Goal: Information Seeking & Learning: Learn about a topic

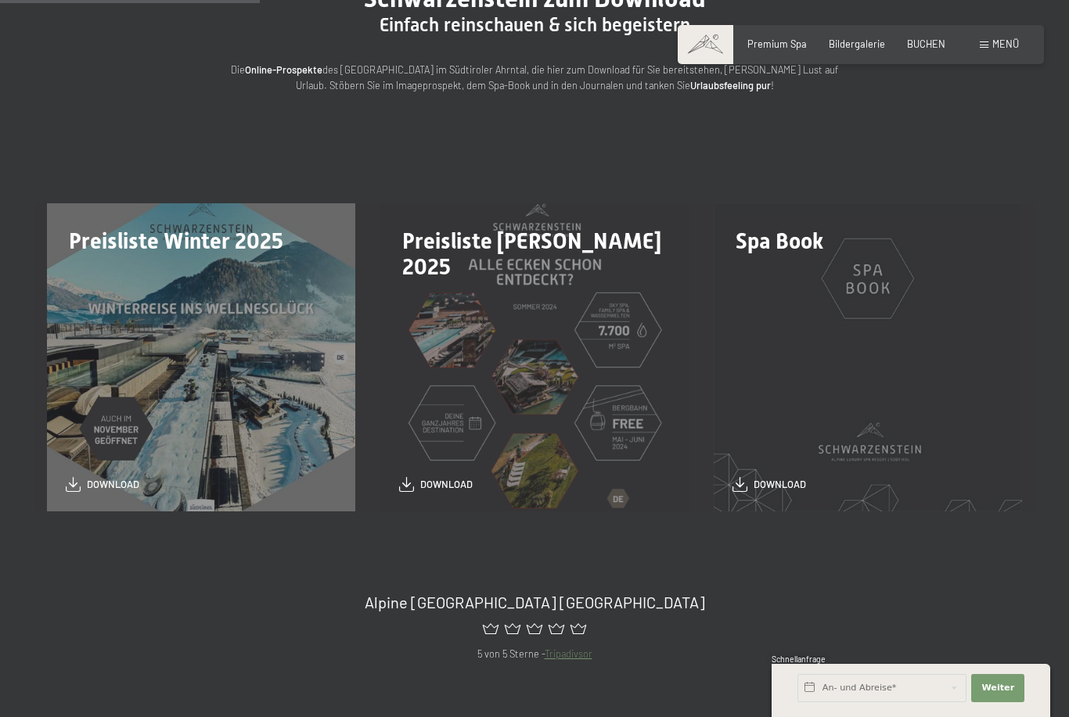
click at [99, 459] on div "Preisliste Winter 2025 download" at bounding box center [200, 357] width 333 height 308
click at [88, 486] on span "download" at bounding box center [113, 485] width 52 height 14
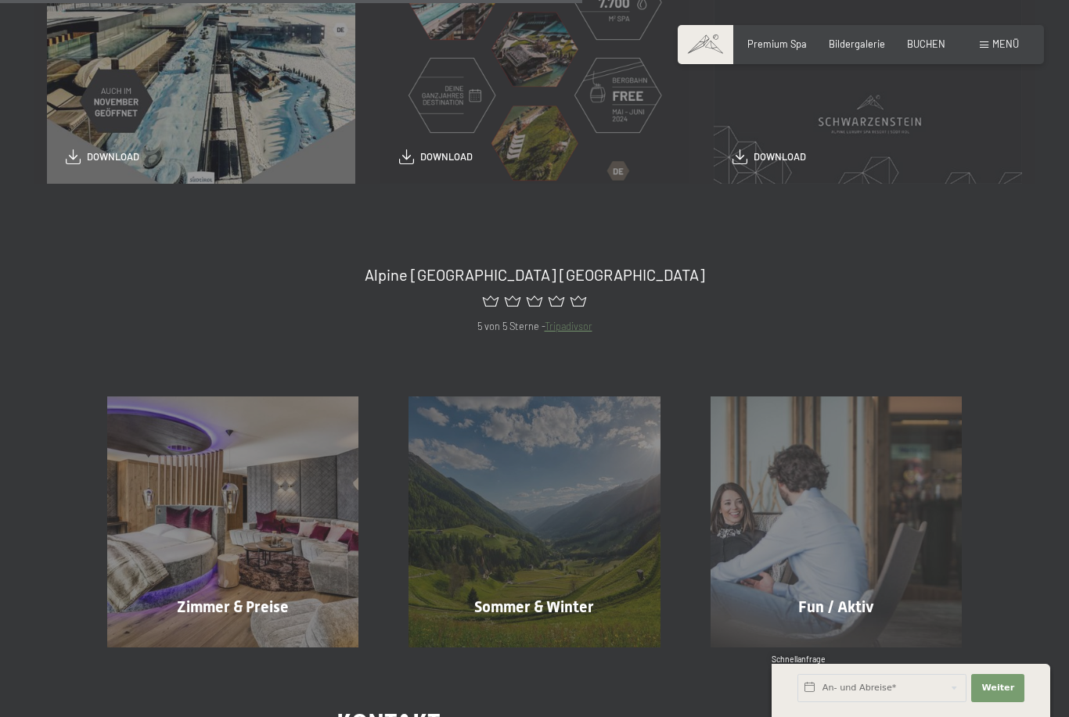
scroll to position [563, 0]
click at [210, 518] on div "Zimmer & Preise Mehr erfahren" at bounding box center [232, 520] width 301 height 251
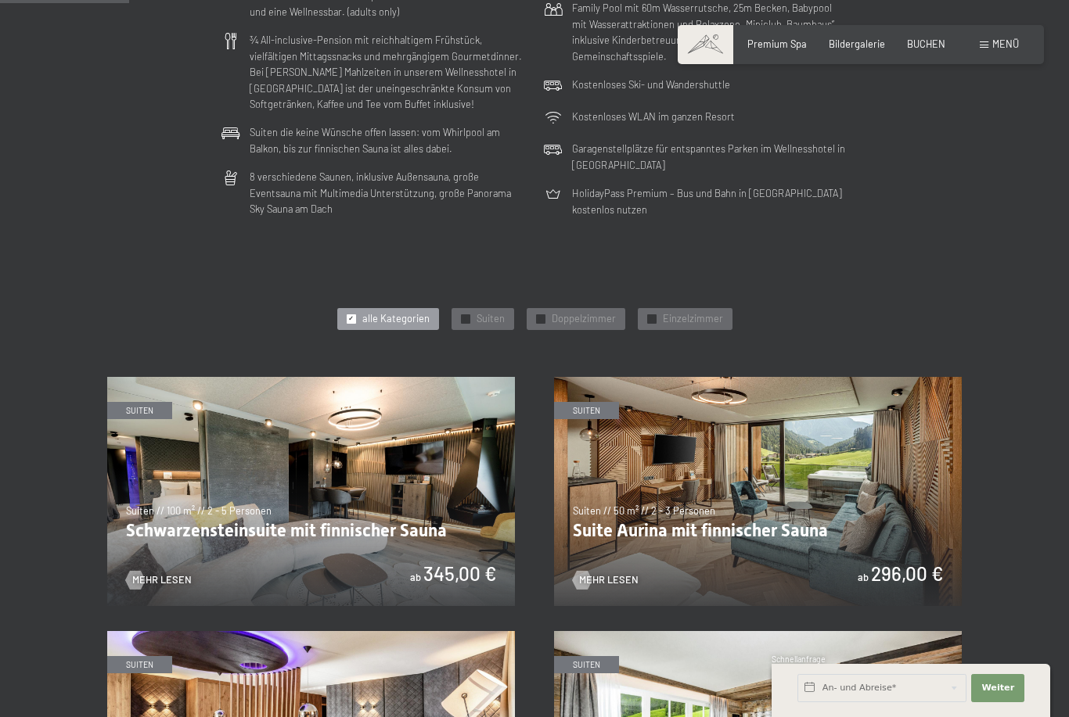
scroll to position [459, 0]
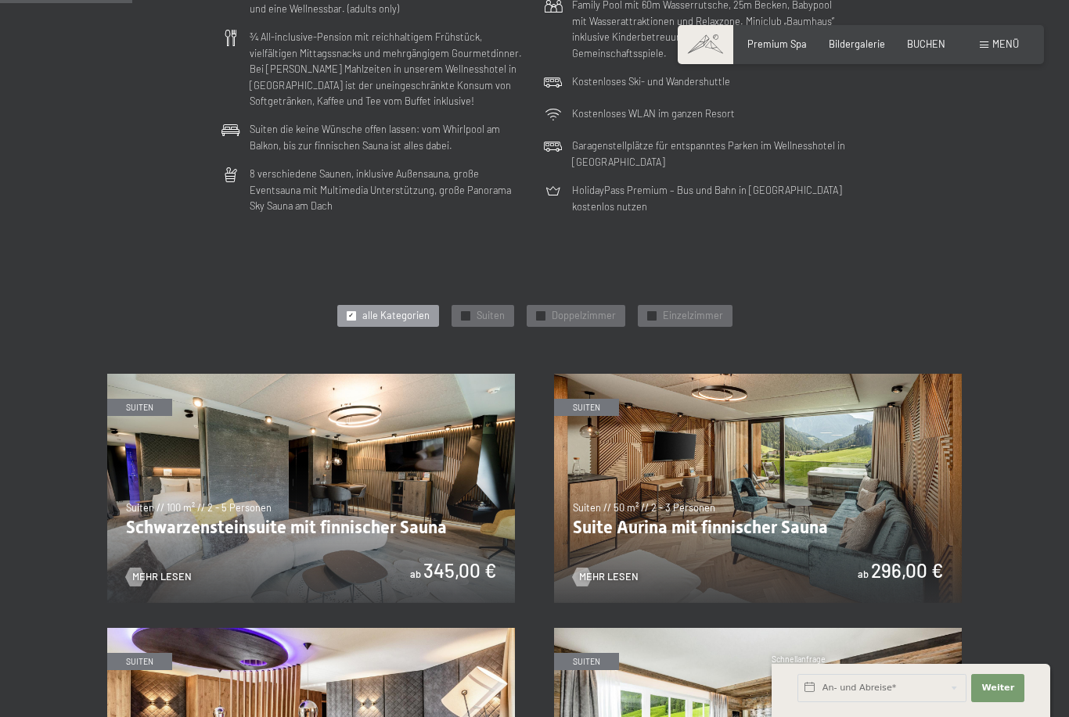
click at [204, 491] on img at bounding box center [311, 488] width 408 height 229
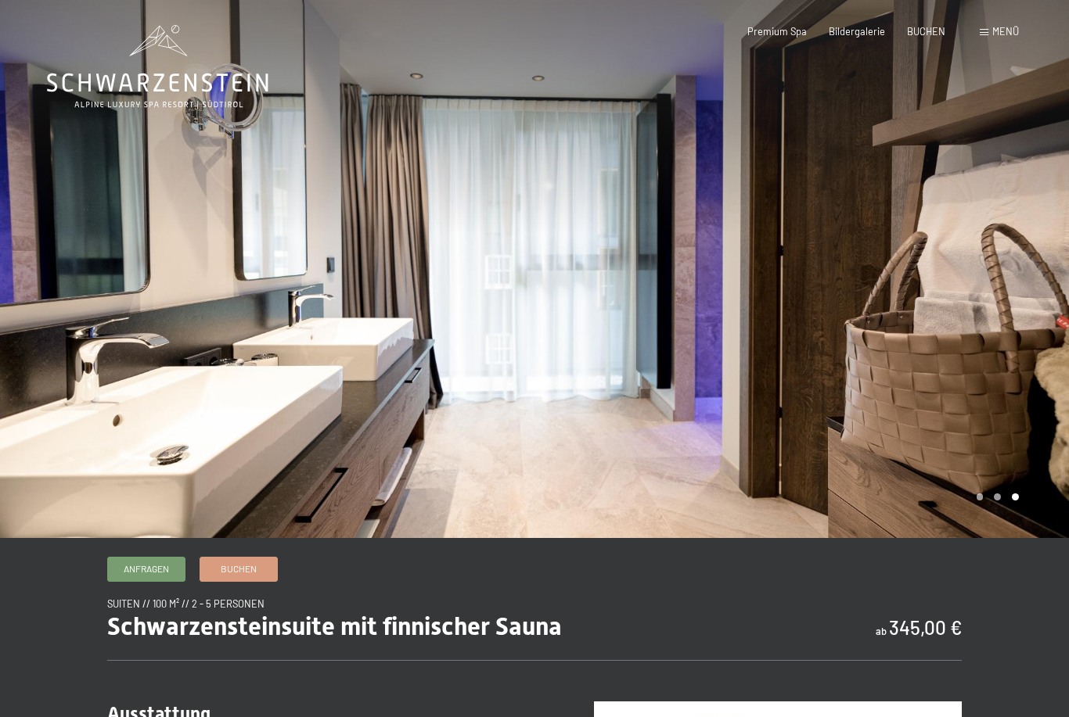
click at [865, 29] on span "Bildergalerie" at bounding box center [856, 31] width 56 height 13
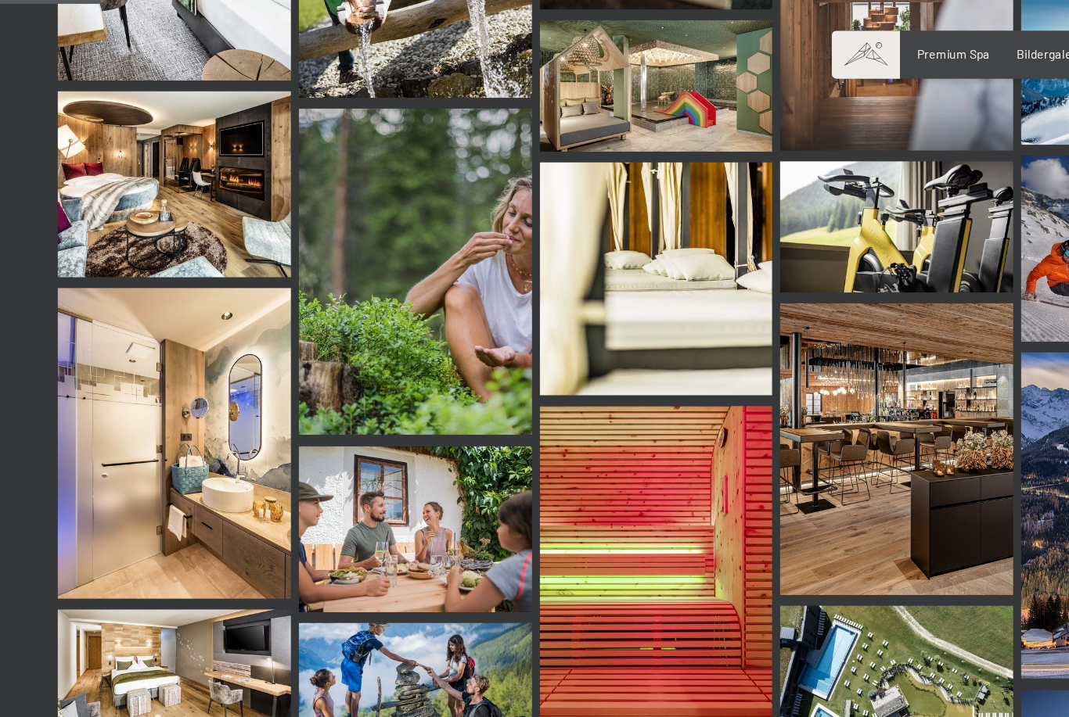
scroll to position [1133, 0]
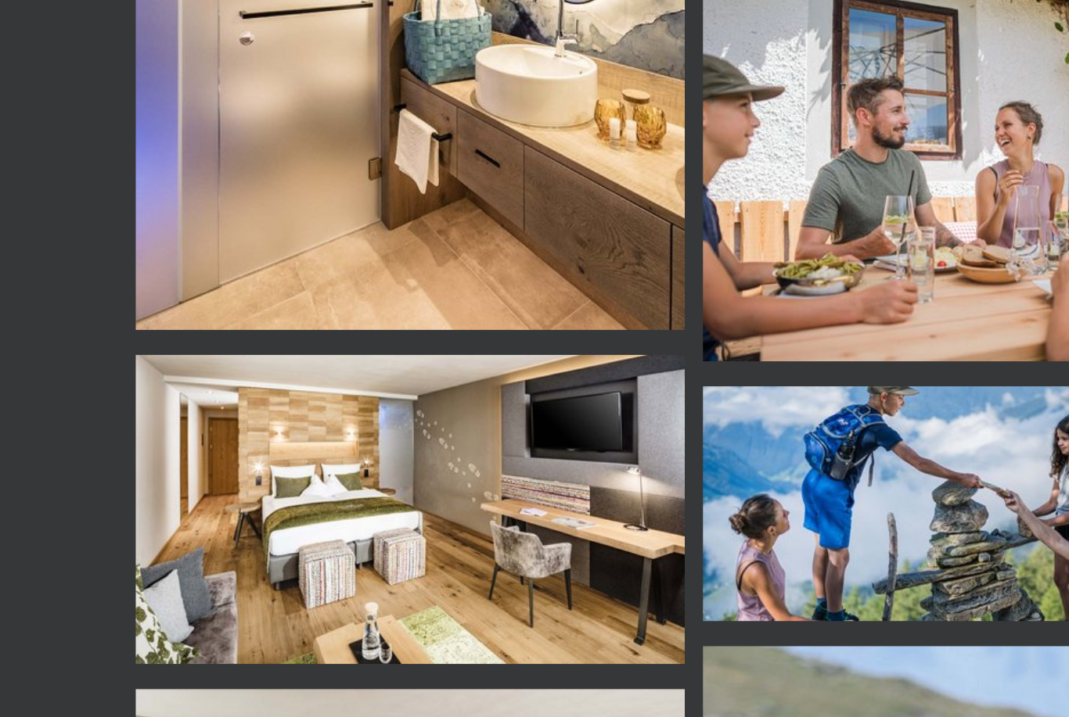
click at [226, 497] on img at bounding box center [142, 550] width 190 height 107
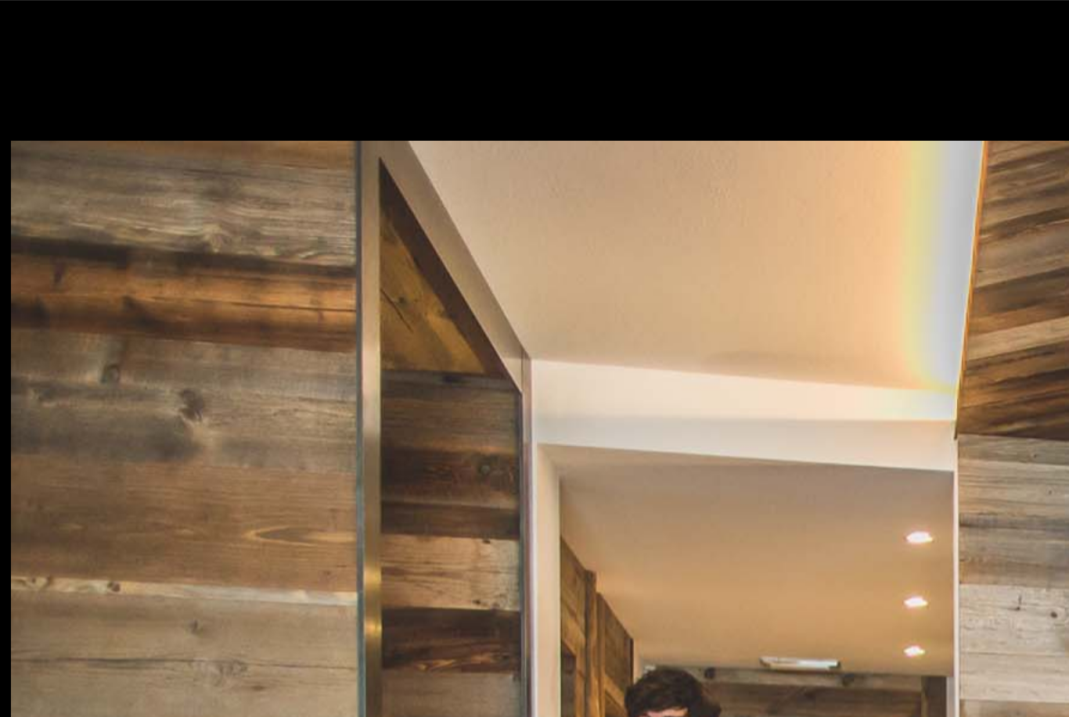
scroll to position [0, 0]
